Goal: Transaction & Acquisition: Download file/media

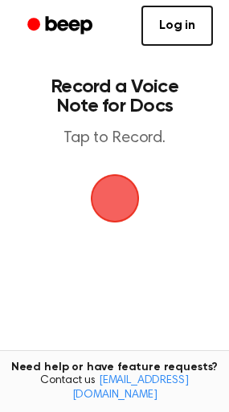
click at [194, 112] on h1 "Record a Voice Note for Docs" at bounding box center [114, 96] width 171 height 39
click at [196, 37] on link "Log in" at bounding box center [176, 26] width 71 height 40
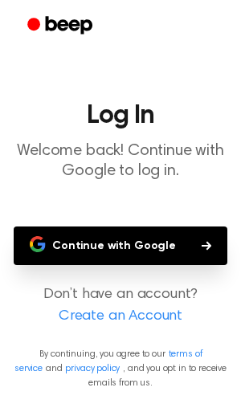
click at [138, 250] on button "Continue with Google" at bounding box center [121, 245] width 214 height 39
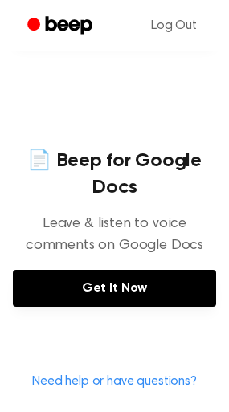
scroll to position [706, 0]
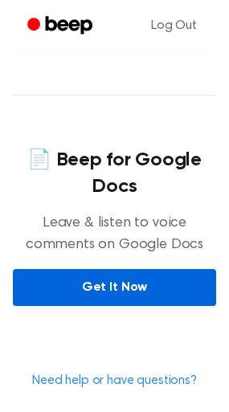
click at [94, 269] on link "Get It Now" at bounding box center [114, 287] width 203 height 37
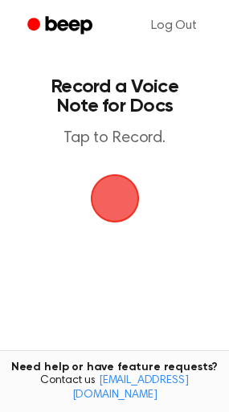
click at [111, 190] on span "button" at bounding box center [114, 198] width 45 height 45
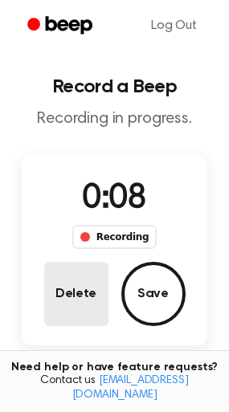
click at [75, 295] on button "Delete" at bounding box center [76, 294] width 64 height 64
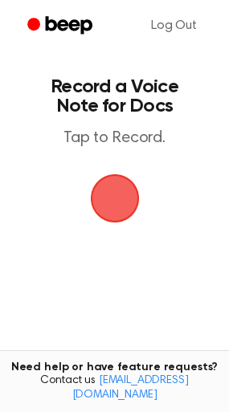
click at [96, 223] on span "button" at bounding box center [114, 198] width 49 height 49
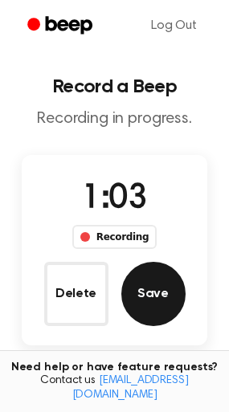
click at [136, 283] on button "Save" at bounding box center [153, 294] width 64 height 64
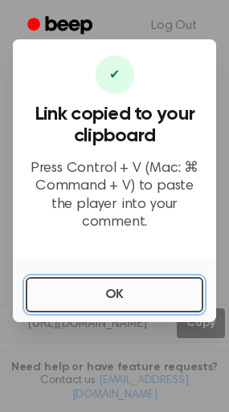
click at [132, 283] on button "OK" at bounding box center [114, 294] width 177 height 35
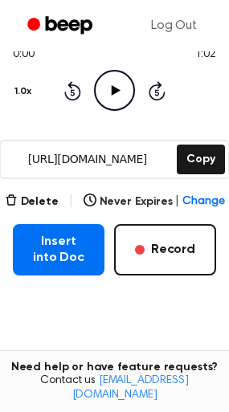
scroll to position [172, 0]
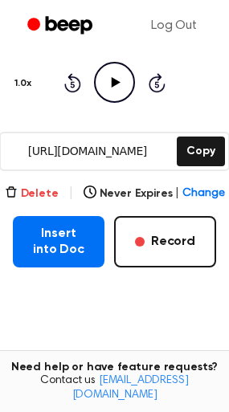
click at [49, 190] on button "Delete" at bounding box center [32, 193] width 54 height 17
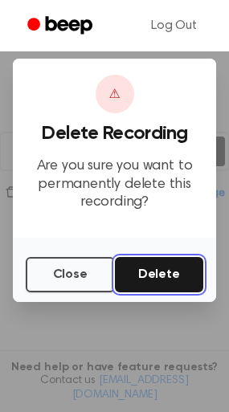
click at [141, 268] on button "Delete" at bounding box center [159, 274] width 89 height 35
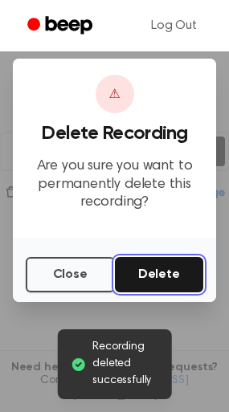
click at [135, 286] on button "Delete" at bounding box center [159, 274] width 89 height 35
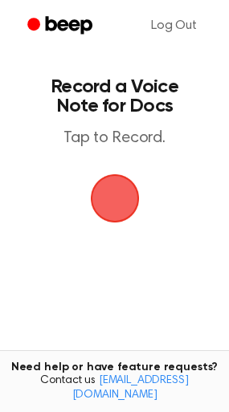
click at [105, 184] on span "button" at bounding box center [114, 198] width 45 height 45
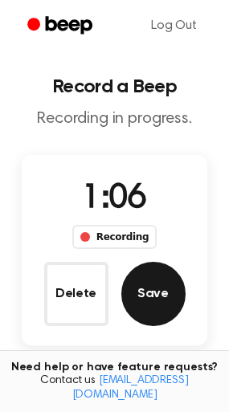
click at [157, 299] on button "Save" at bounding box center [153, 294] width 64 height 64
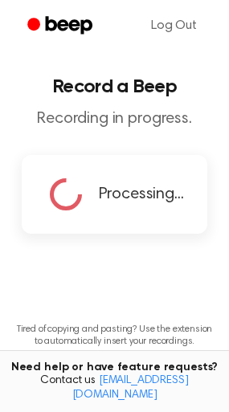
click at [108, 230] on div "Processing..." at bounding box center [115, 194] width 186 height 79
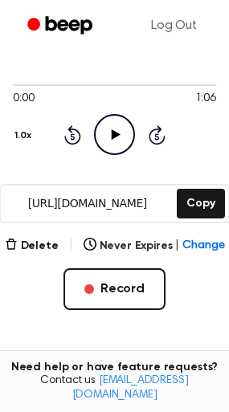
scroll to position [124, 0]
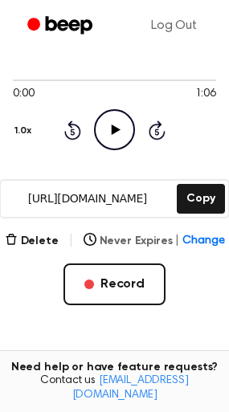
click at [185, 235] on span "Change" at bounding box center [203, 241] width 42 height 17
click at [29, 274] on div "Delete | Never Expires | Change Record" at bounding box center [114, 268] width 203 height 74
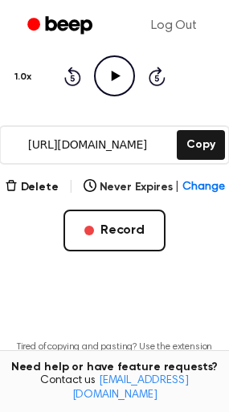
scroll to position [183, 0]
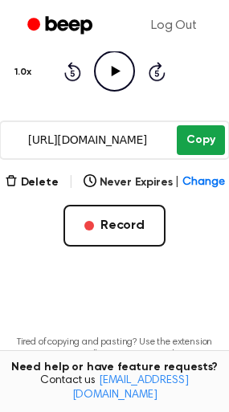
click at [180, 145] on button "Copy" at bounding box center [200, 140] width 47 height 30
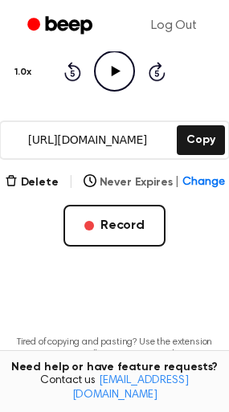
click at [139, 183] on button "Never Expires | Change" at bounding box center [153, 182] width 141 height 17
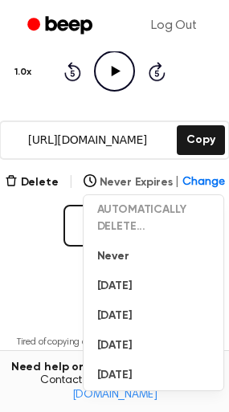
click at [177, 178] on button "Never Expires | Change" at bounding box center [153, 182] width 141 height 17
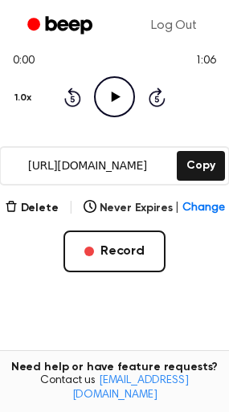
scroll to position [0, 0]
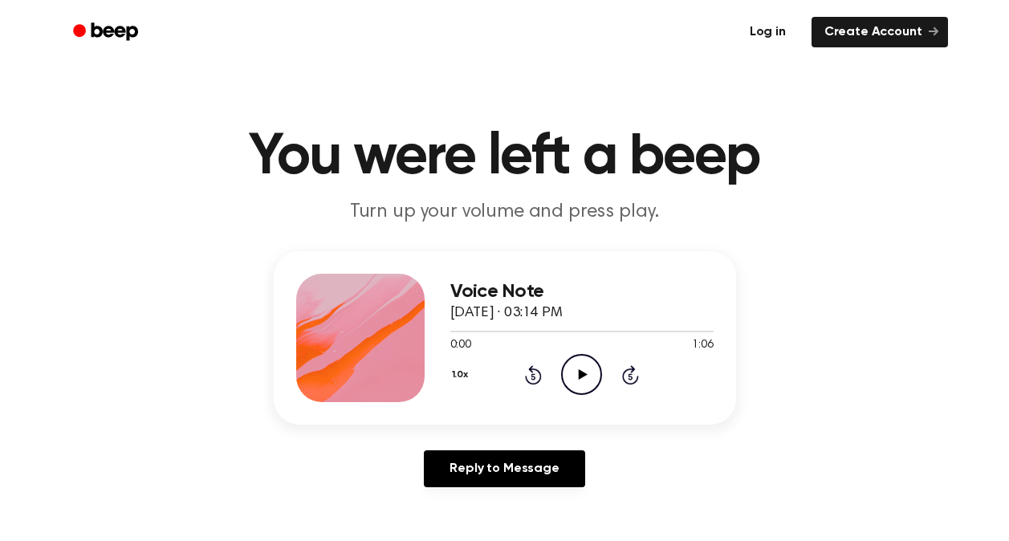
click at [772, 27] on link "Log in" at bounding box center [768, 32] width 68 height 37
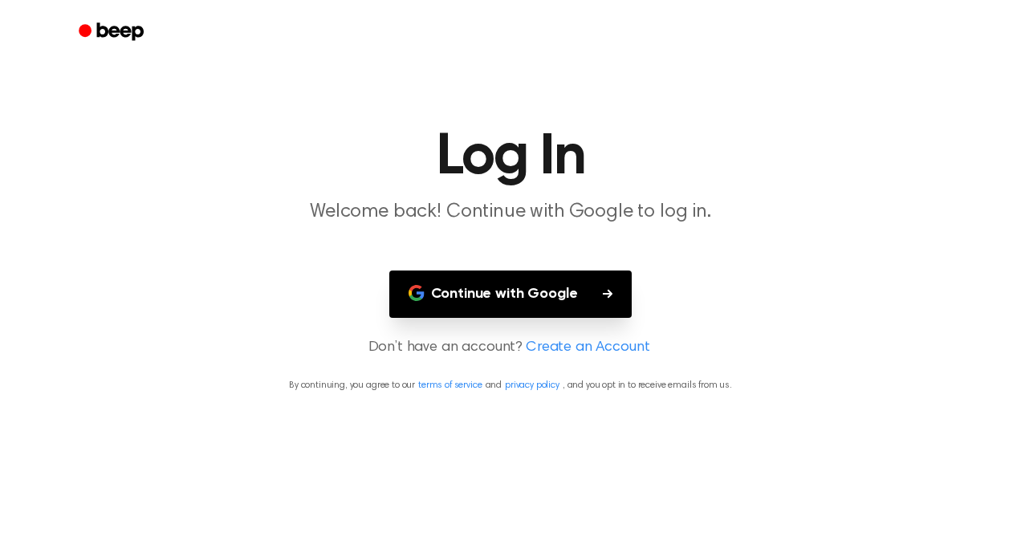
click at [581, 286] on button "Continue with Google" at bounding box center [510, 294] width 243 height 47
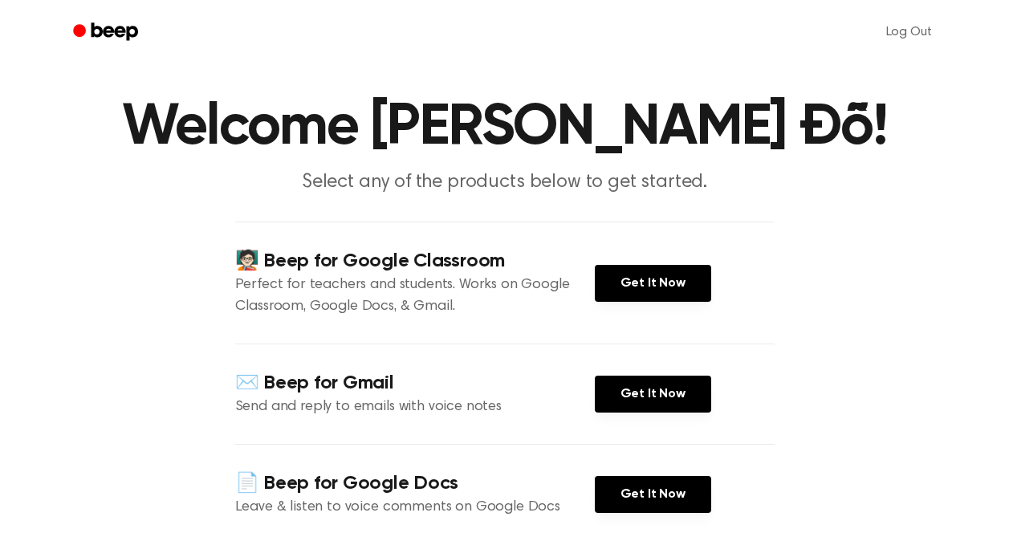
scroll to position [23, 0]
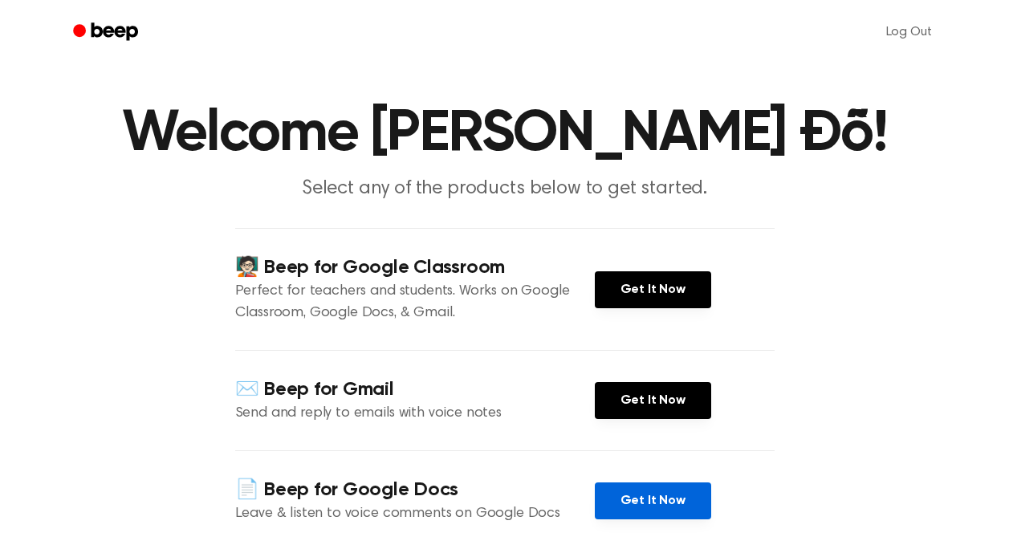
click at [609, 495] on link "Get It Now" at bounding box center [653, 501] width 116 height 37
drag, startPoint x: 627, startPoint y: 155, endPoint x: 666, endPoint y: 93, distance: 72.8
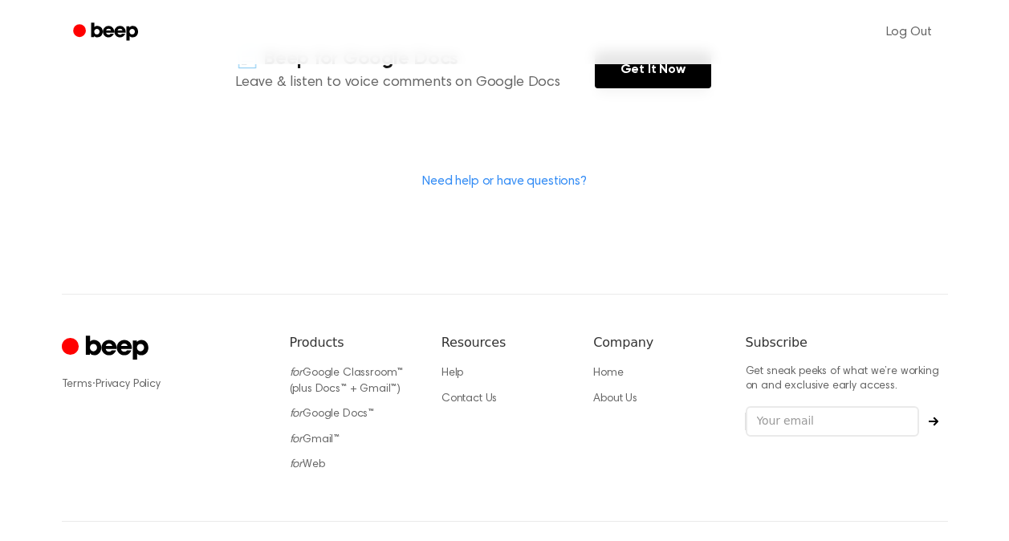
scroll to position [507, 0]
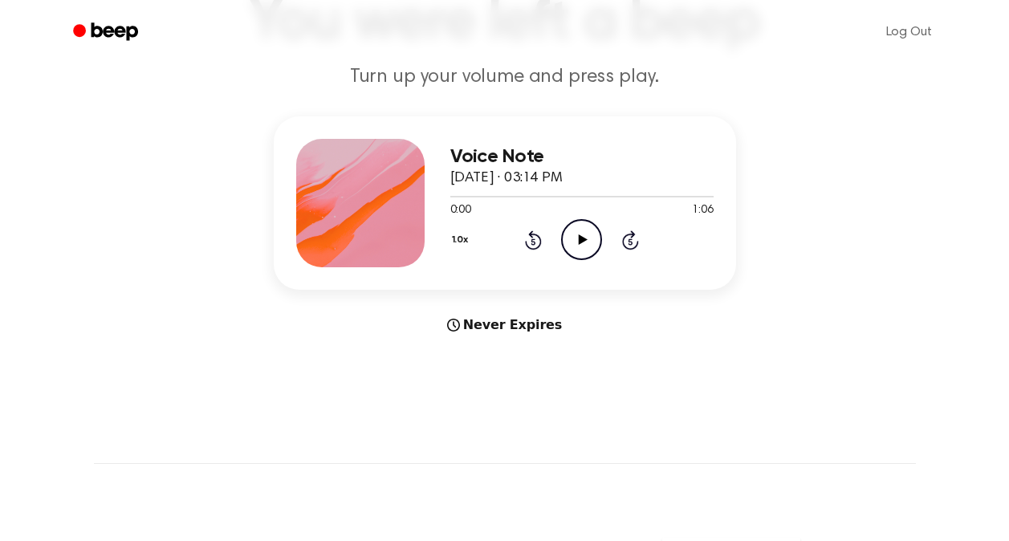
scroll to position [136, 0]
click at [583, 74] on p "Turn up your volume and press play." at bounding box center [505, 76] width 617 height 26
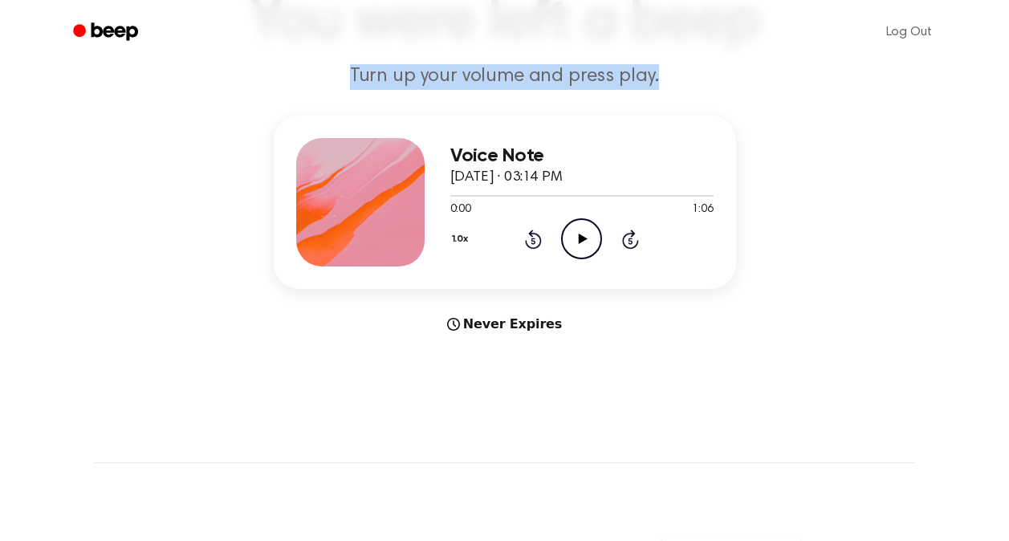
click at [583, 74] on p "Turn up your volume and press play." at bounding box center [505, 76] width 617 height 26
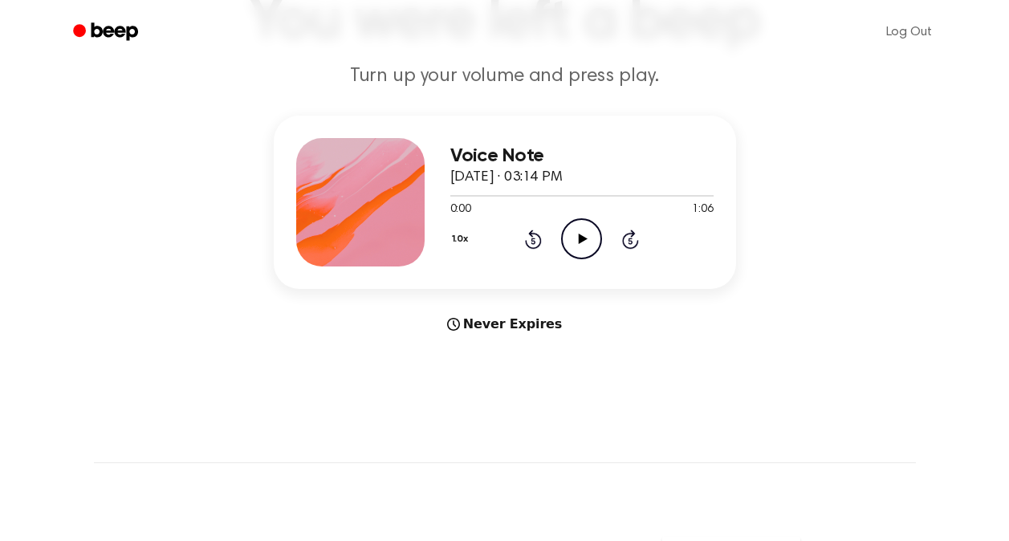
click at [599, 336] on main "You were left a beep Turn up your volume and press play. Voice Note September 6…" at bounding box center [504, 343] width 1009 height 959
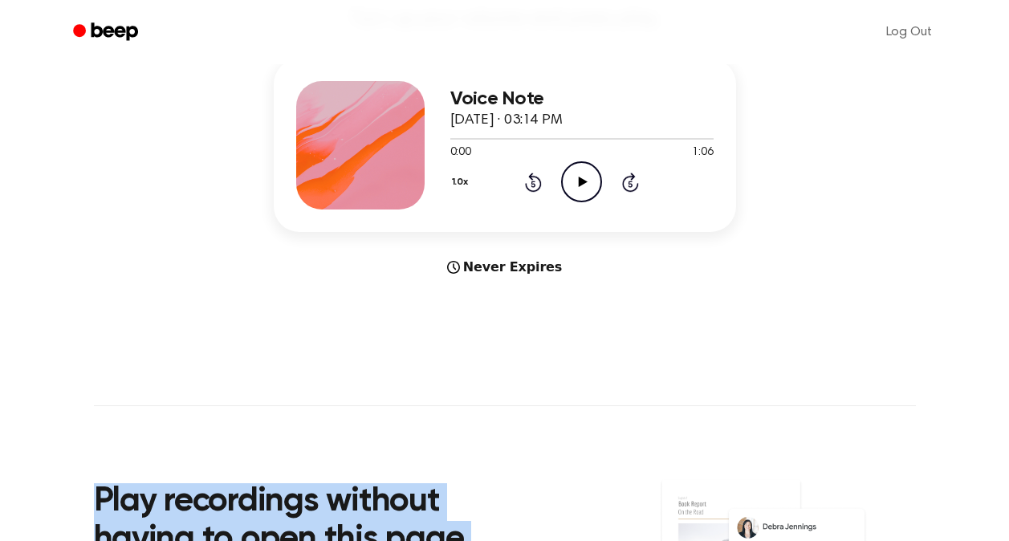
scroll to position [0, 0]
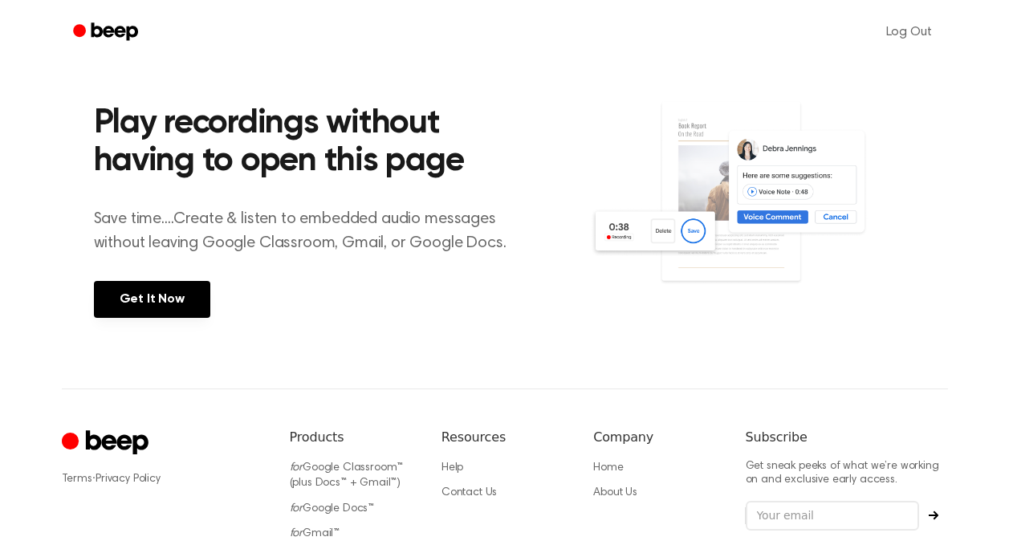
scroll to position [572, 0]
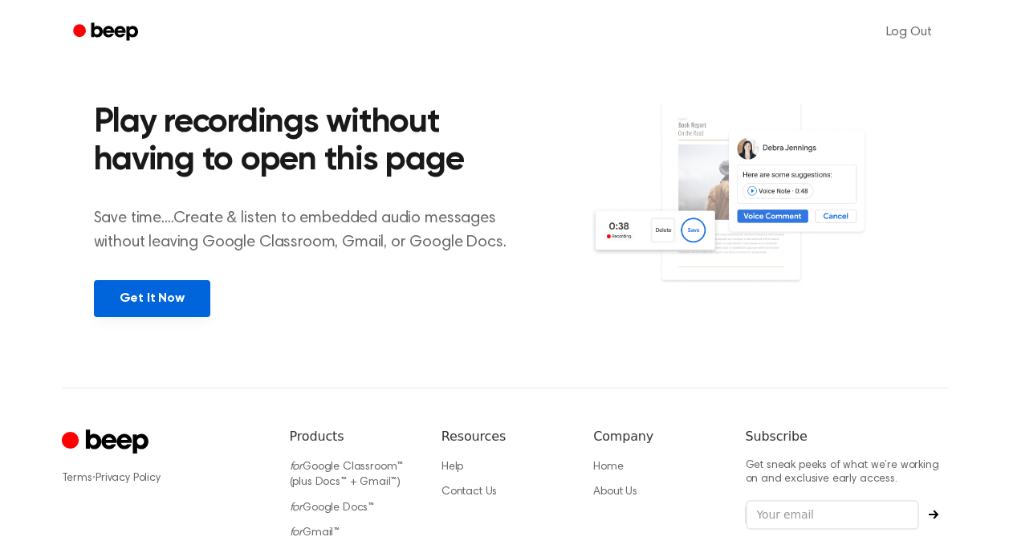
click at [121, 300] on link "Get It Now" at bounding box center [152, 298] width 116 height 37
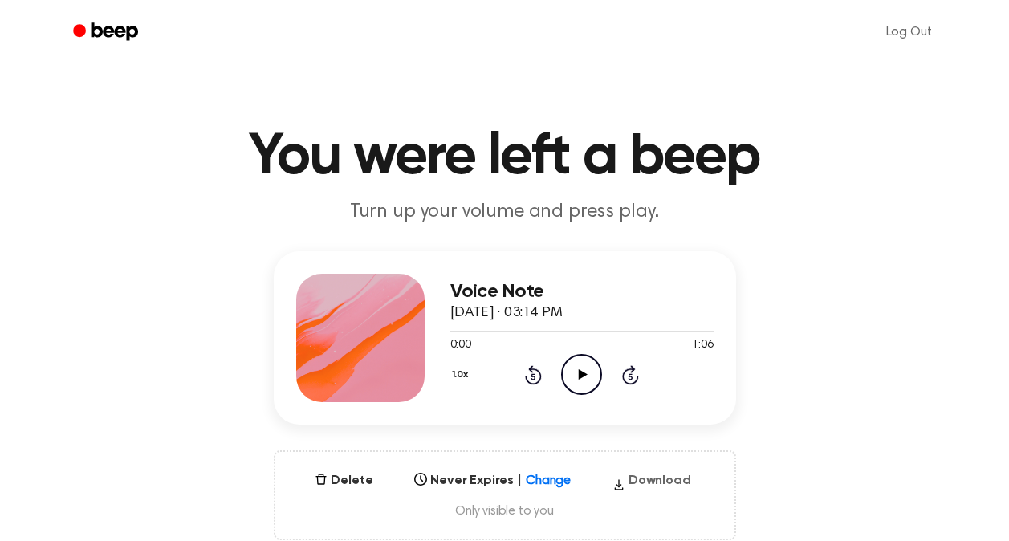
click at [658, 477] on button "Download" at bounding box center [652, 484] width 92 height 26
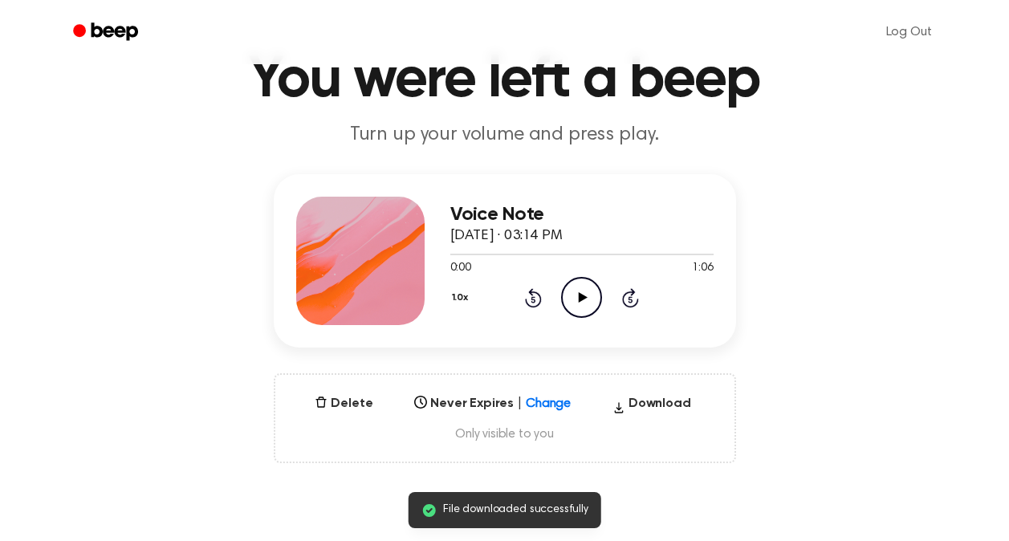
scroll to position [76, 0]
